Goal: Task Accomplishment & Management: Use online tool/utility

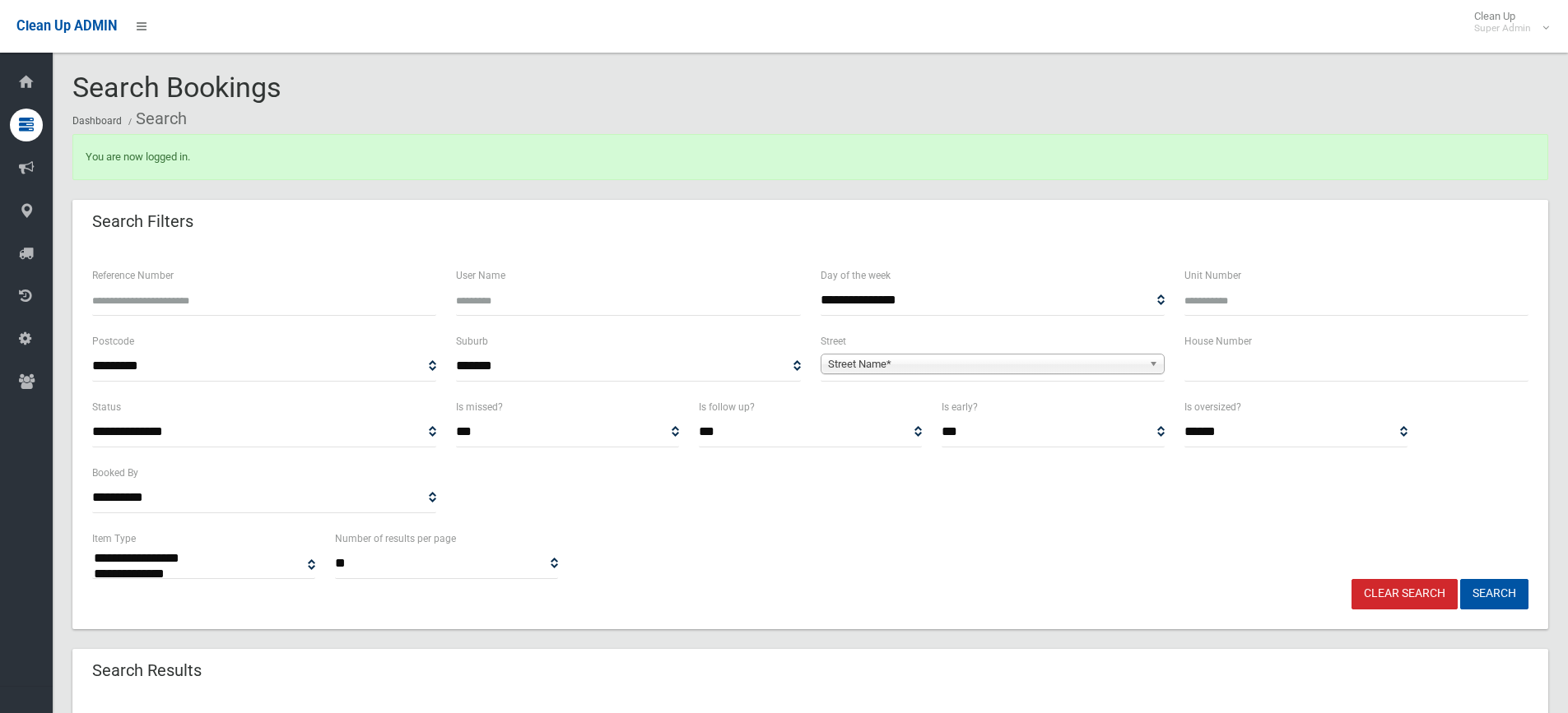
select select
click at [1206, 378] on input "text" at bounding box center [1356, 366] width 344 height 31
type input "***"
click at [876, 362] on span "Street Name*" at bounding box center [984, 364] width 315 height 20
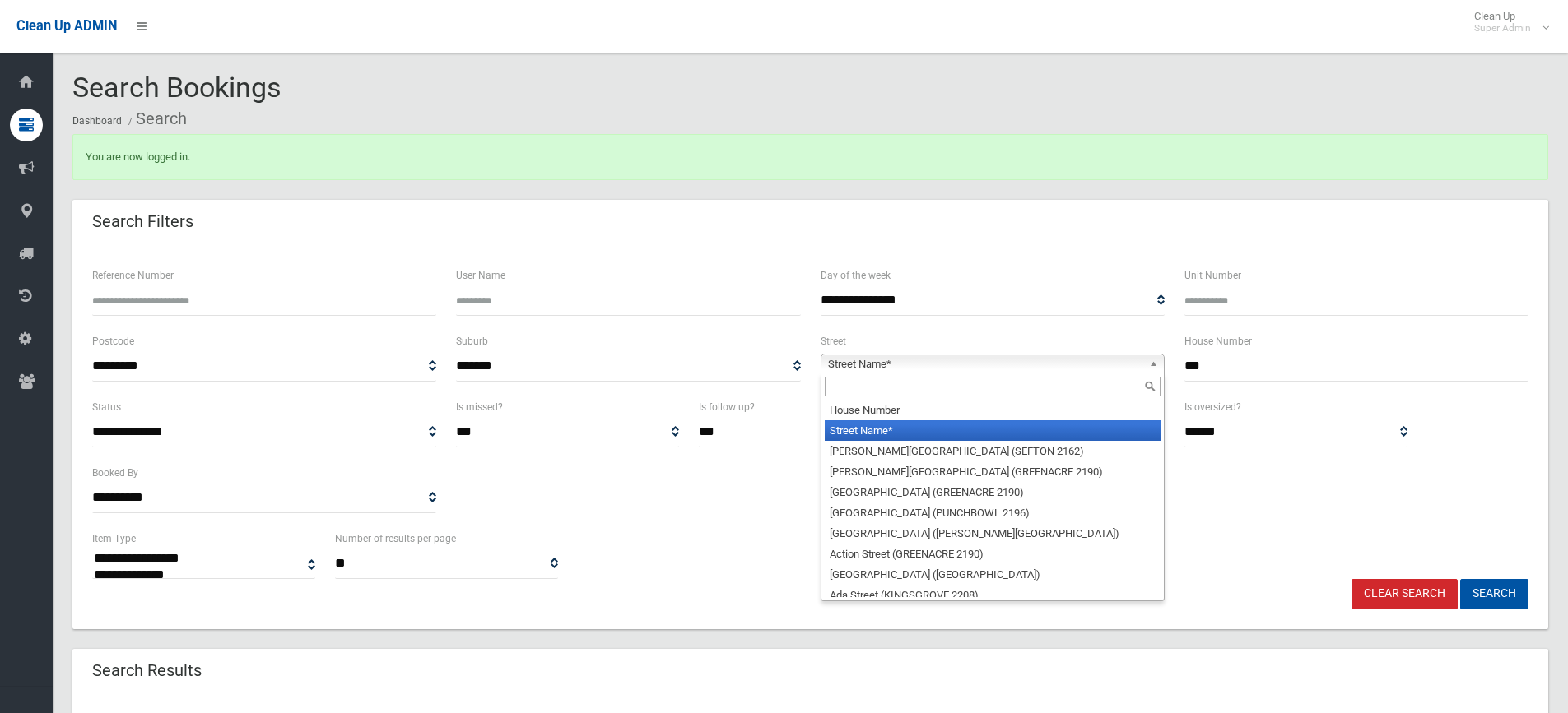
click at [869, 383] on input "text" at bounding box center [993, 386] width 336 height 20
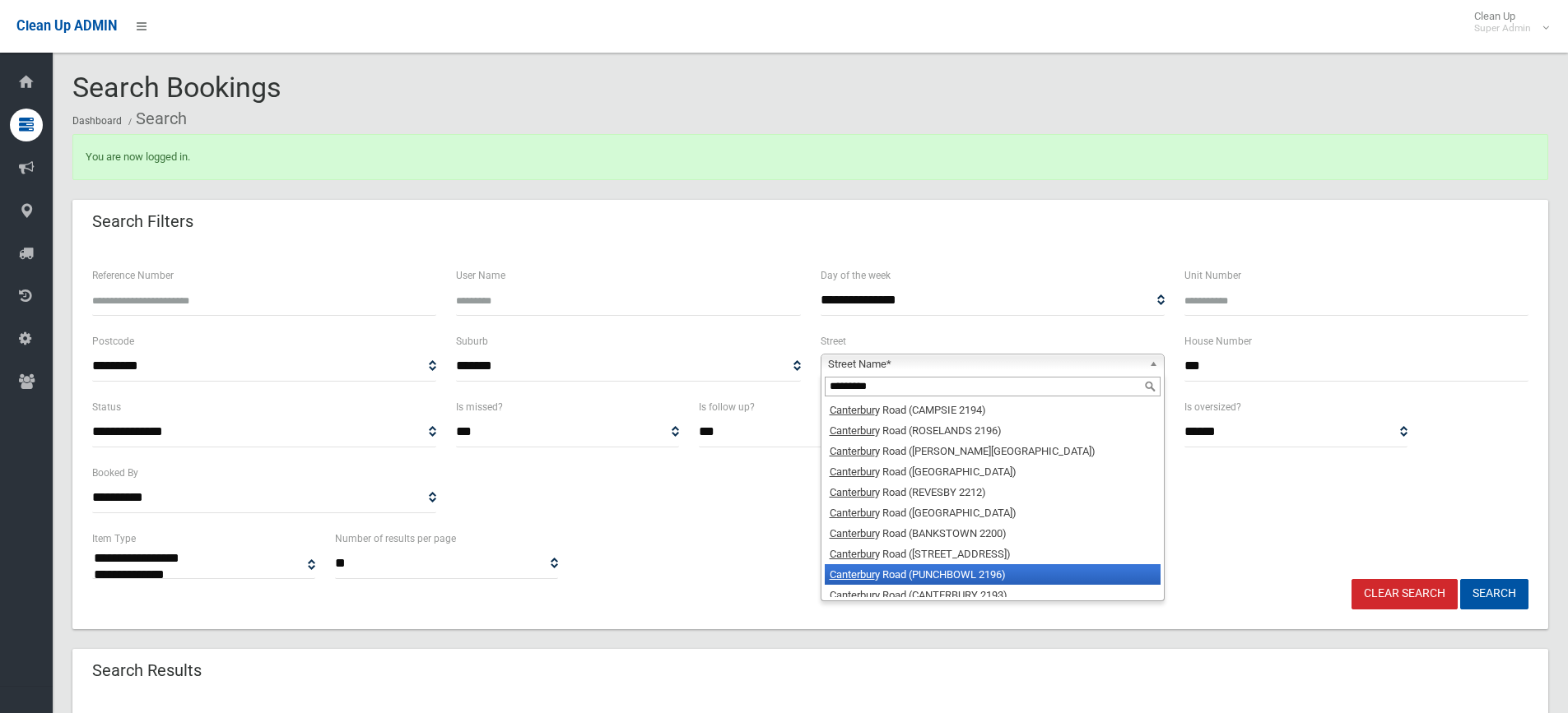
scroll to position [8, 0]
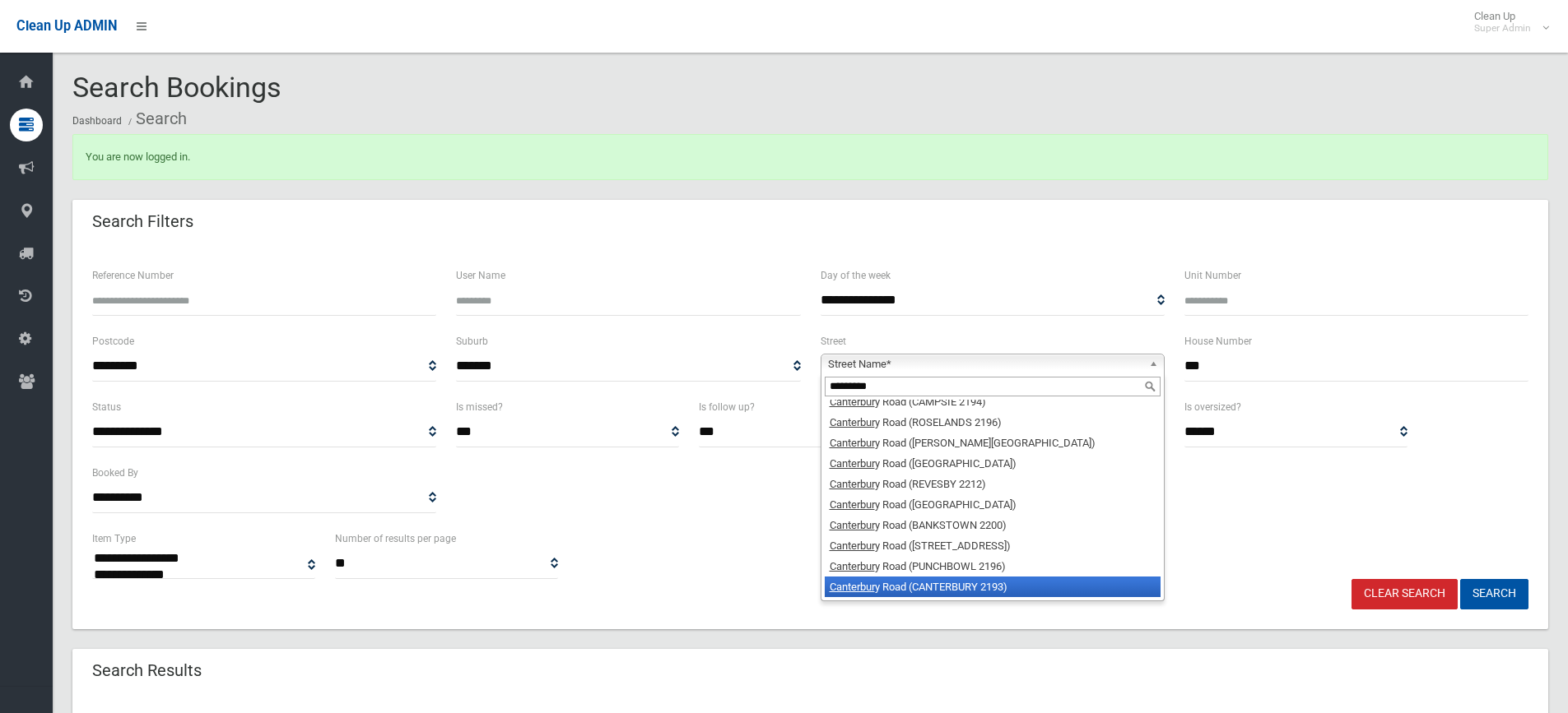
type input "*********"
click at [965, 588] on li "Canterbur y Road (CANTERBURY 2193)" at bounding box center [993, 587] width 336 height 21
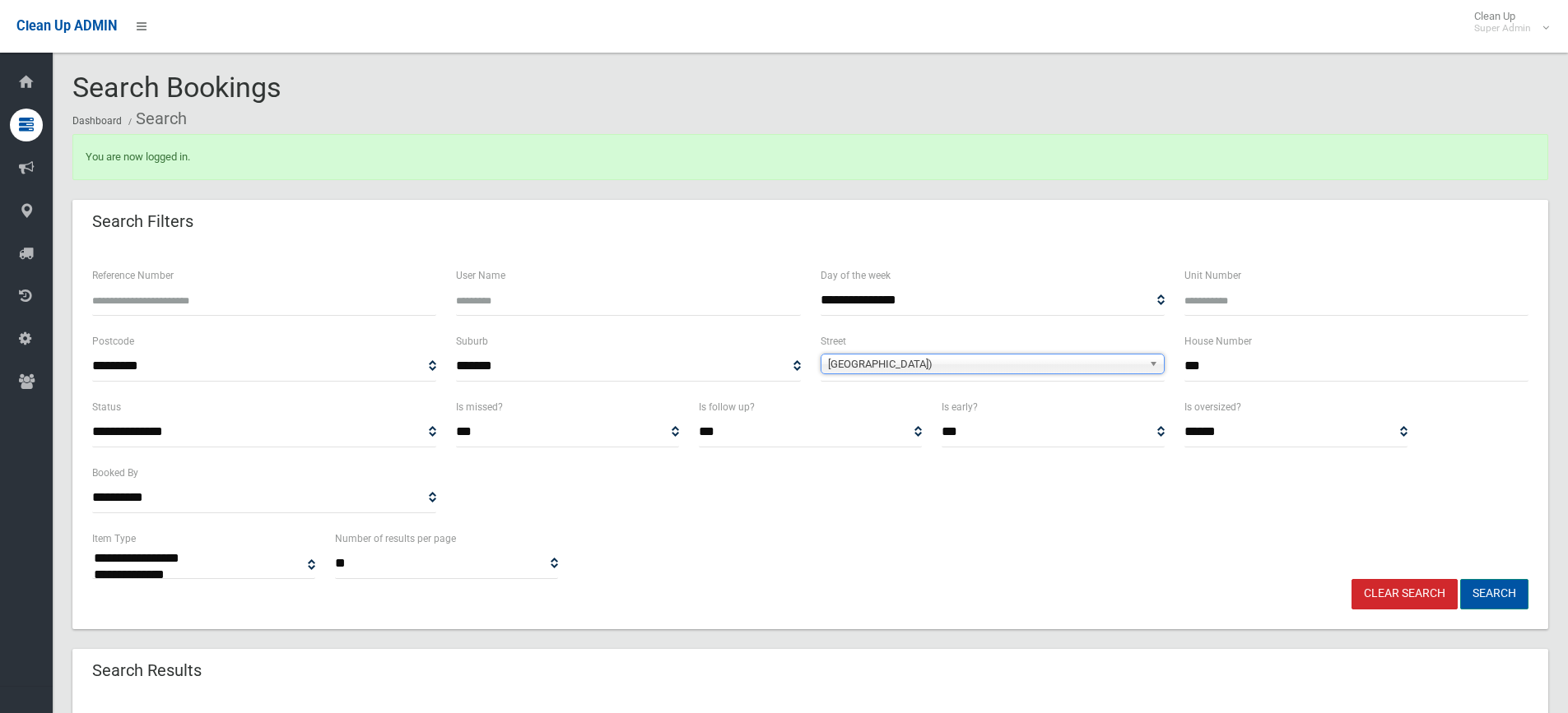
click at [1483, 592] on button "Search" at bounding box center [1493, 594] width 68 height 31
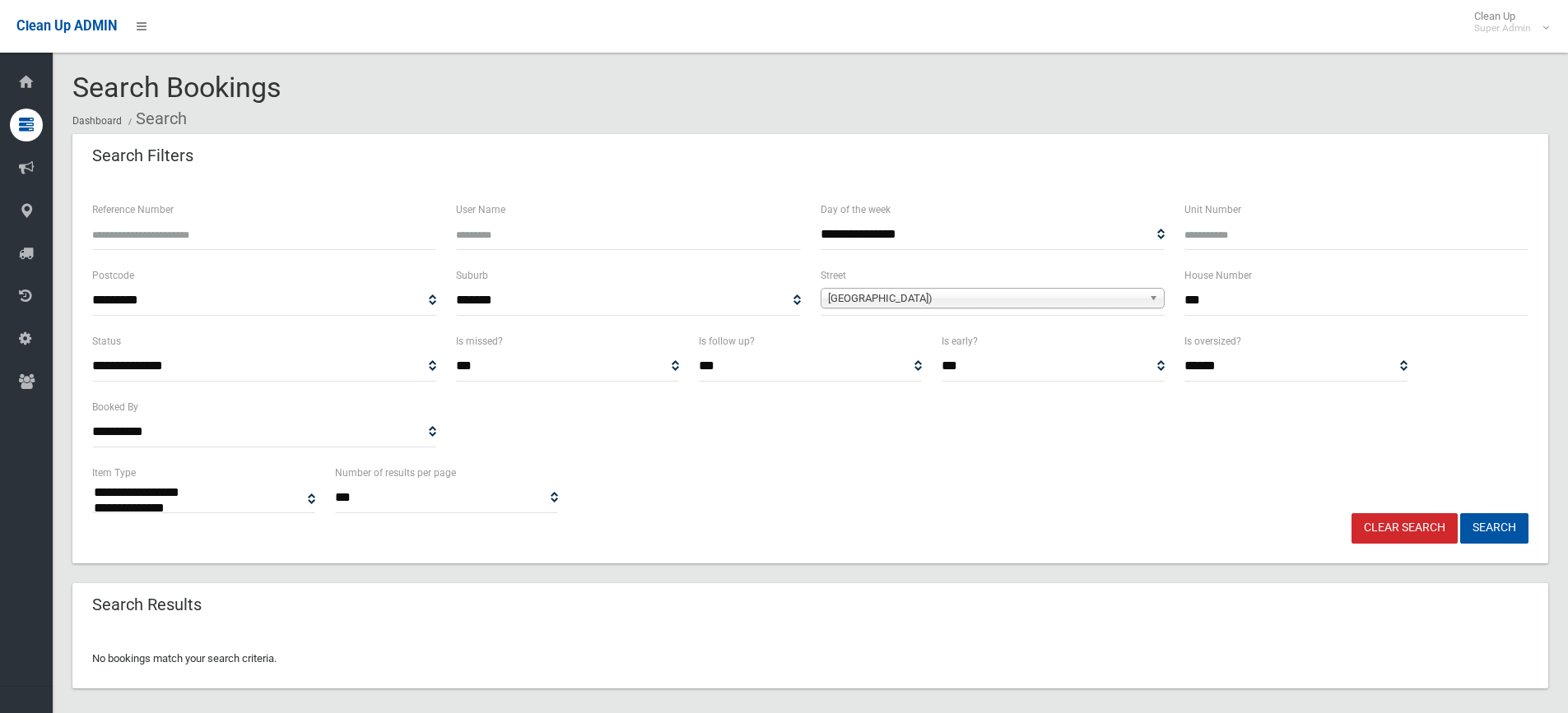
select select
click at [1243, 310] on input "***" at bounding box center [1356, 301] width 344 height 31
type input "*******"
click at [1491, 529] on button "Search" at bounding box center [1493, 528] width 68 height 31
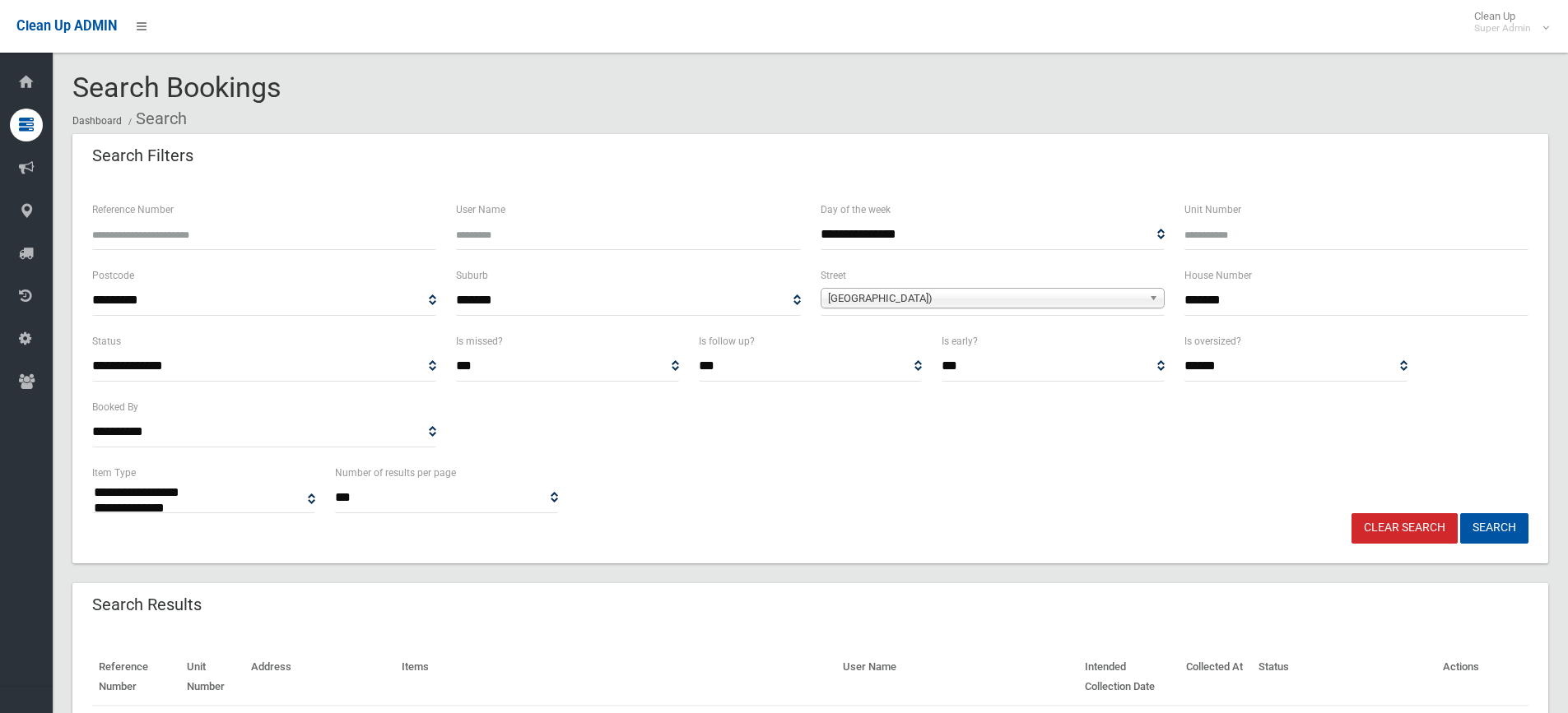
select select
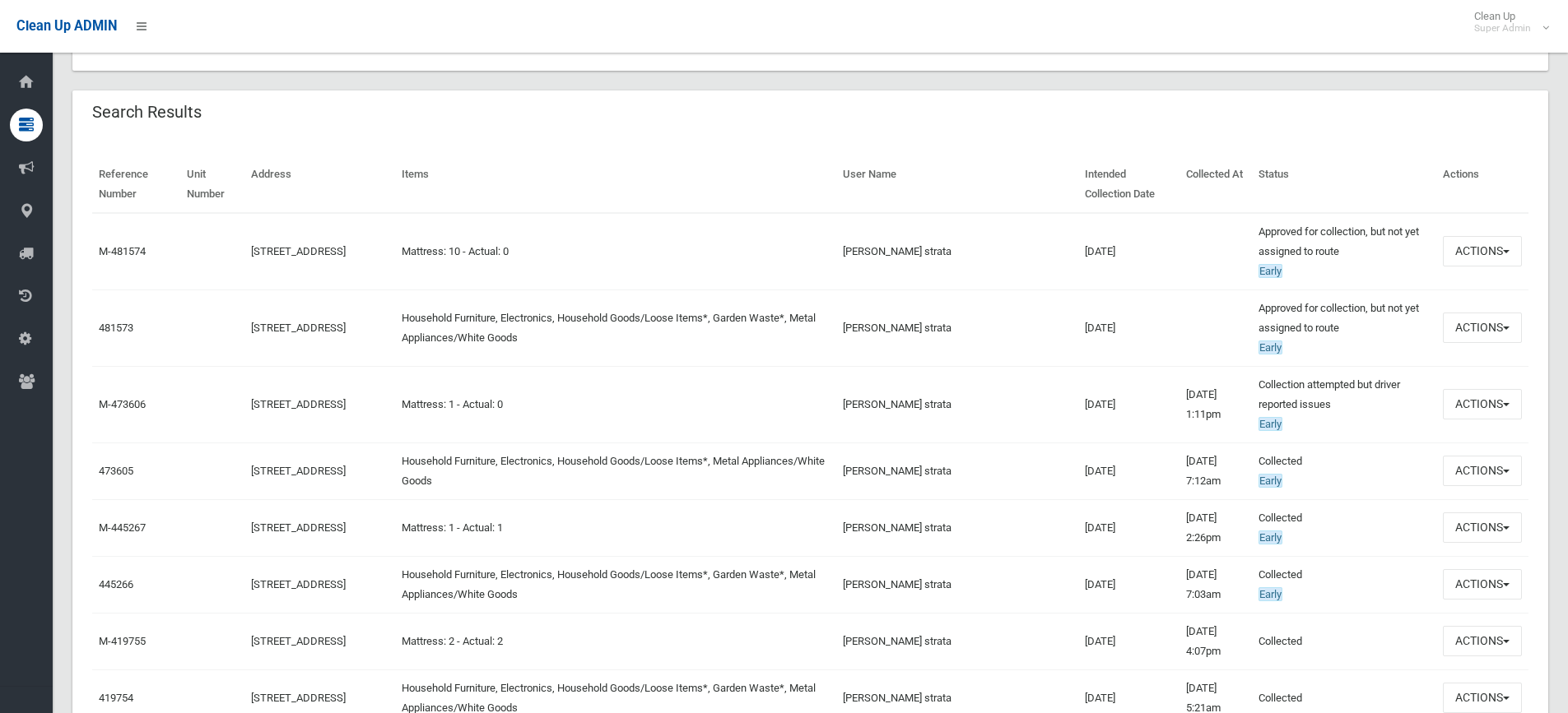
scroll to position [494, 0]
click at [1482, 322] on button "Actions" at bounding box center [1482, 327] width 79 height 31
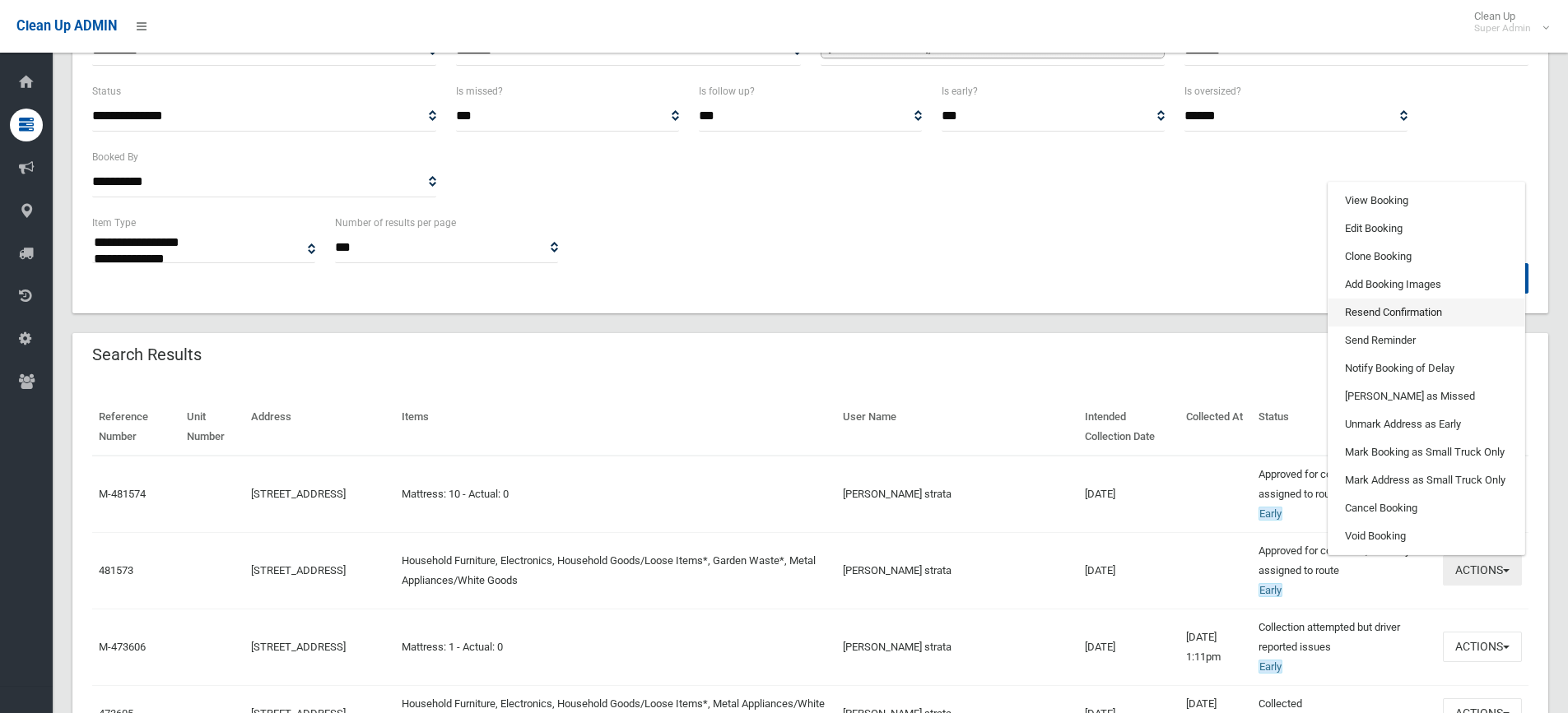
scroll to position [246, 0]
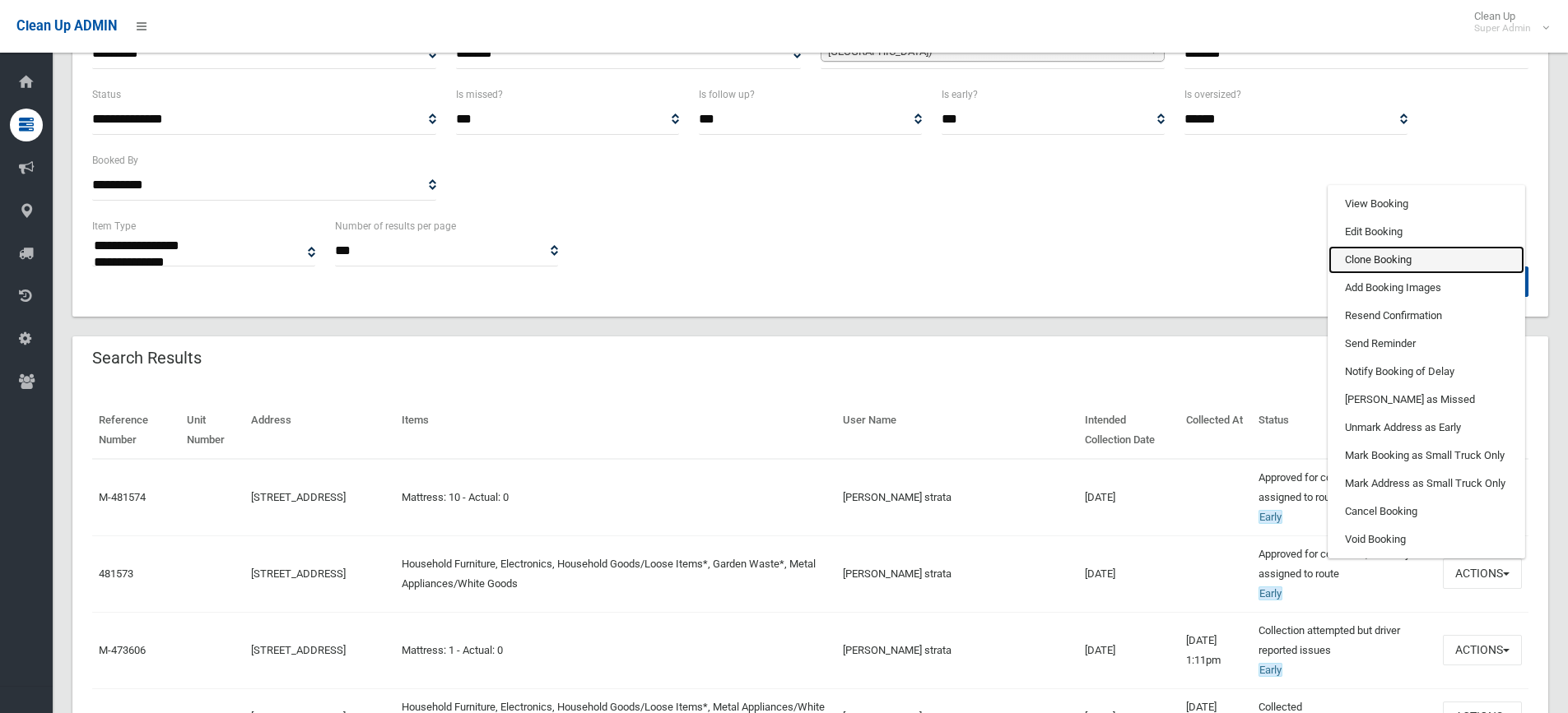
click at [1369, 257] on link "Clone Booking" at bounding box center [1426, 259] width 196 height 28
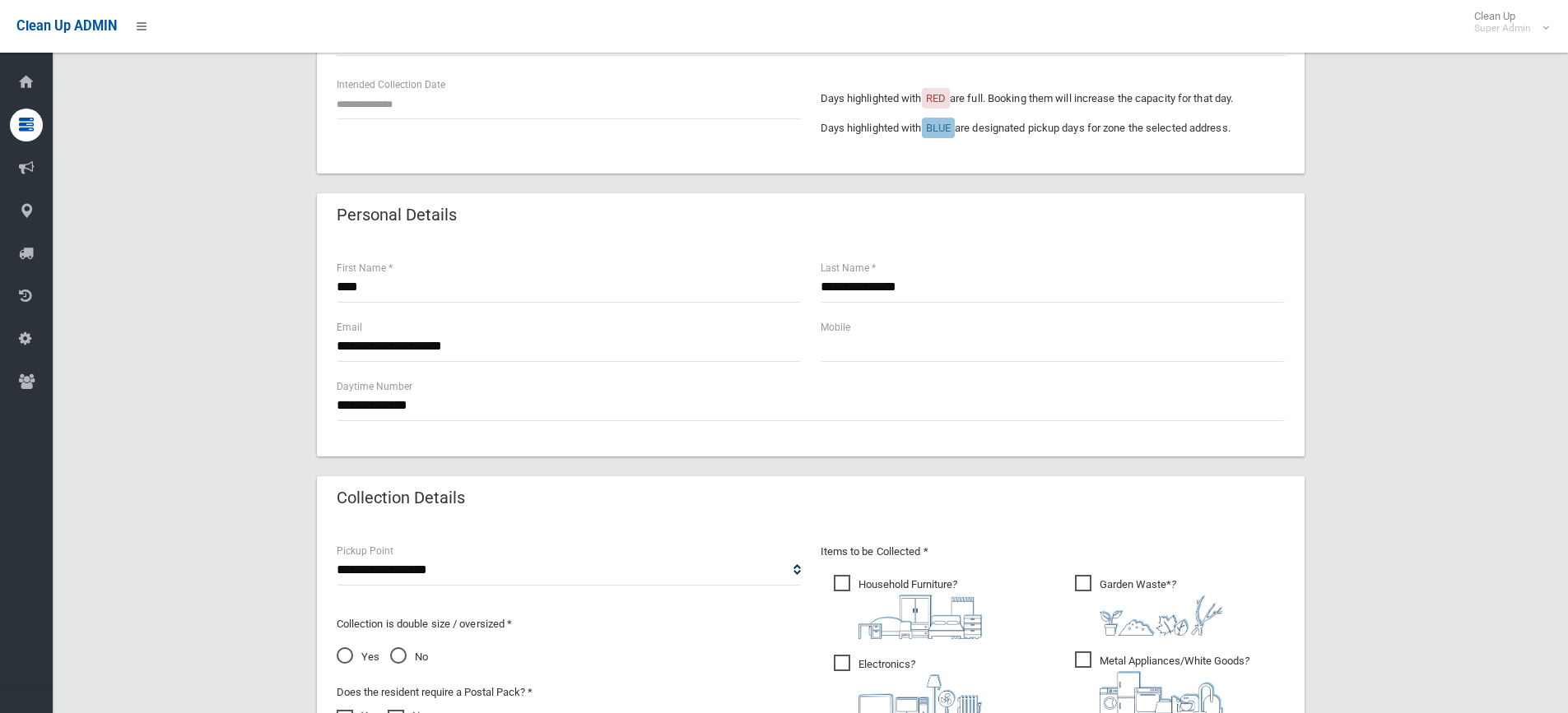
scroll to position [329, 0]
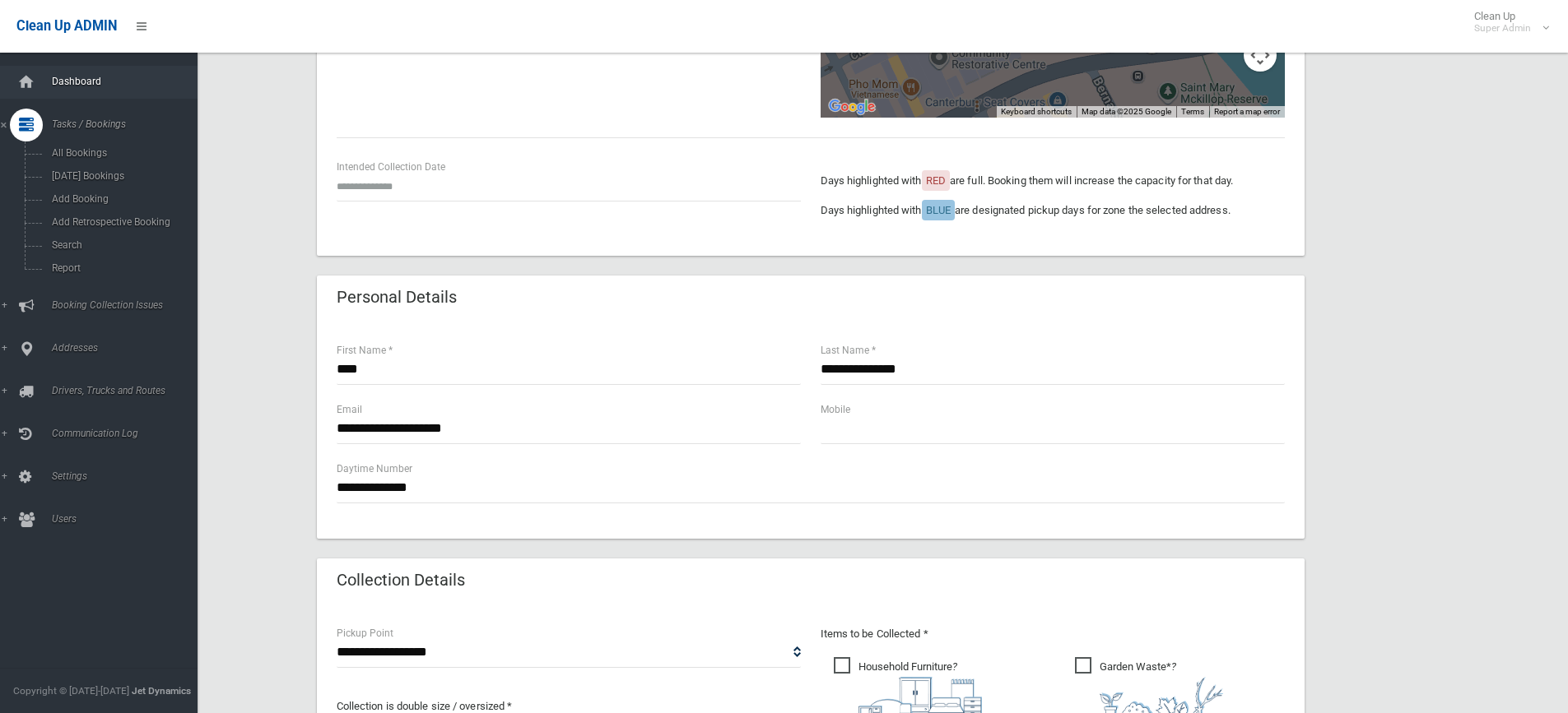
click at [69, 90] on link "Dashboard" at bounding box center [105, 81] width 210 height 33
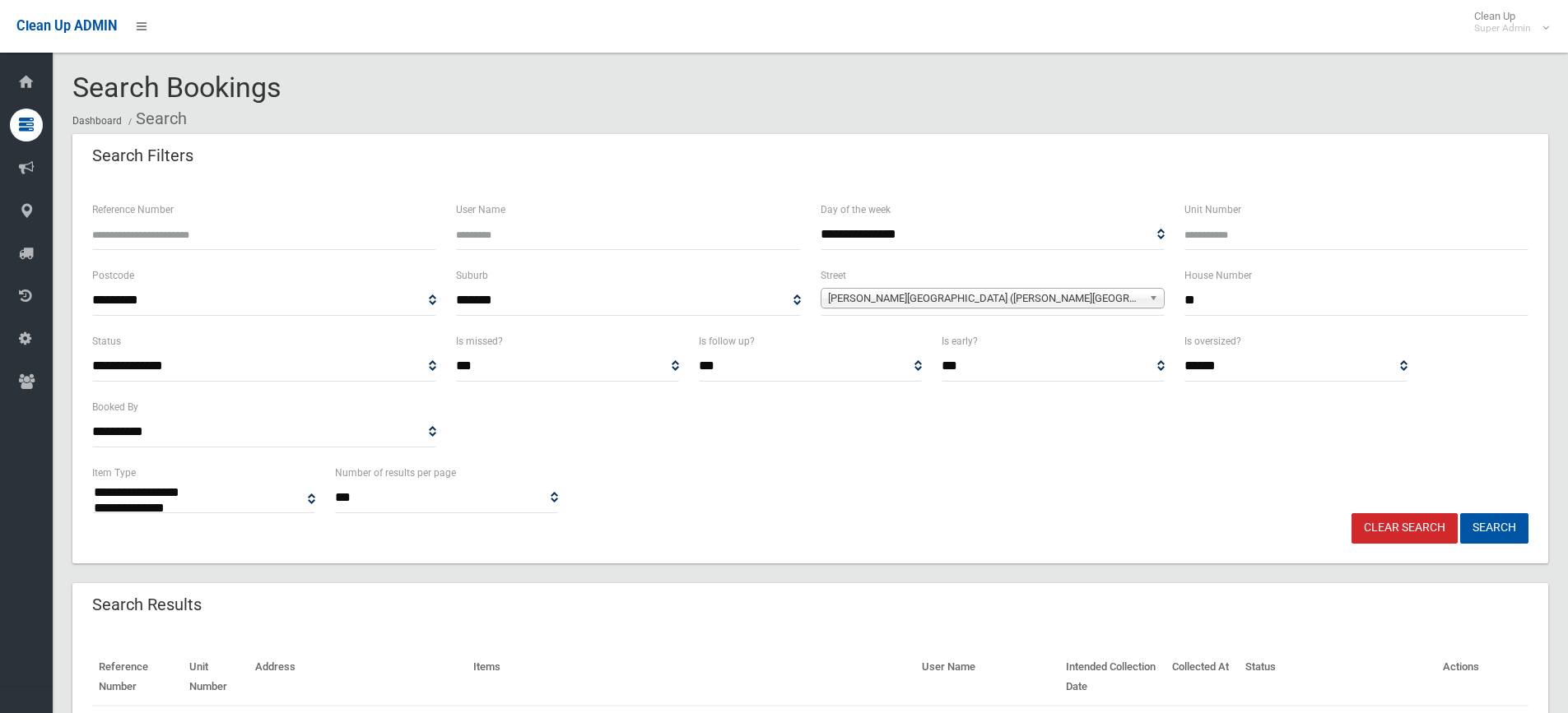
select select
